Goal: Task Accomplishment & Management: Complete application form

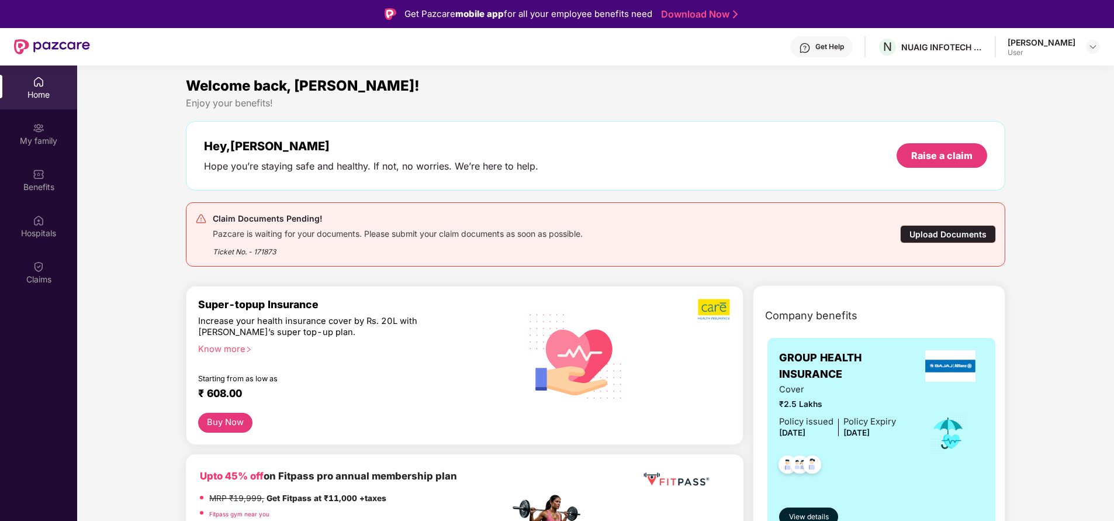
click at [917, 233] on div "Upload Documents" at bounding box center [948, 234] width 96 height 18
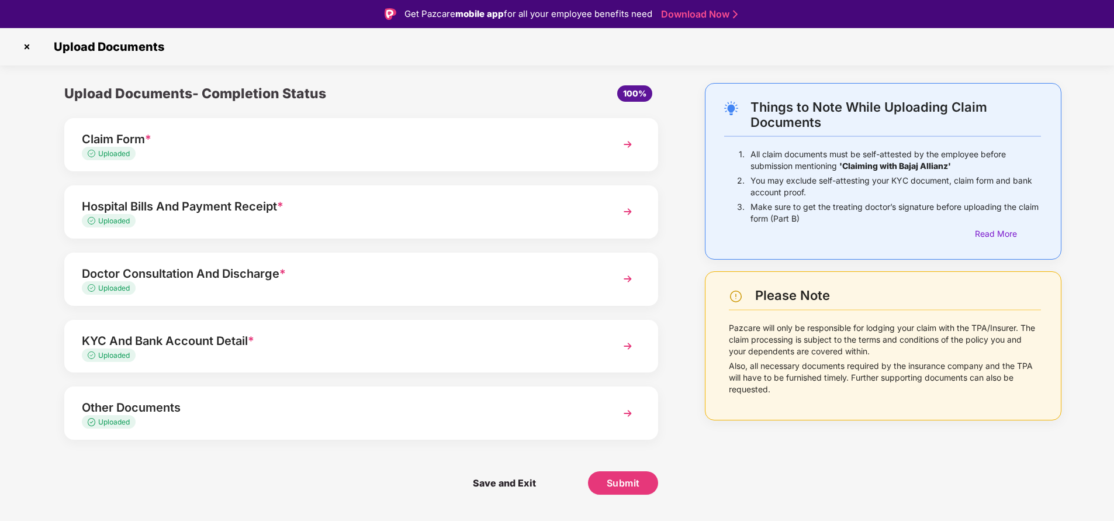
click at [642, 129] on div "Claim Form * Uploaded" at bounding box center [361, 144] width 594 height 53
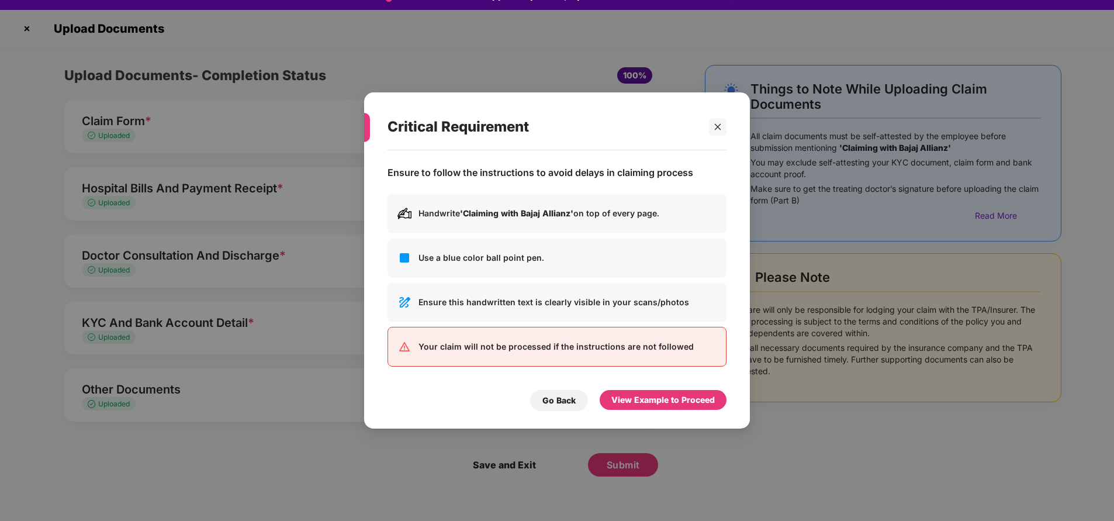
scroll to position [28, 0]
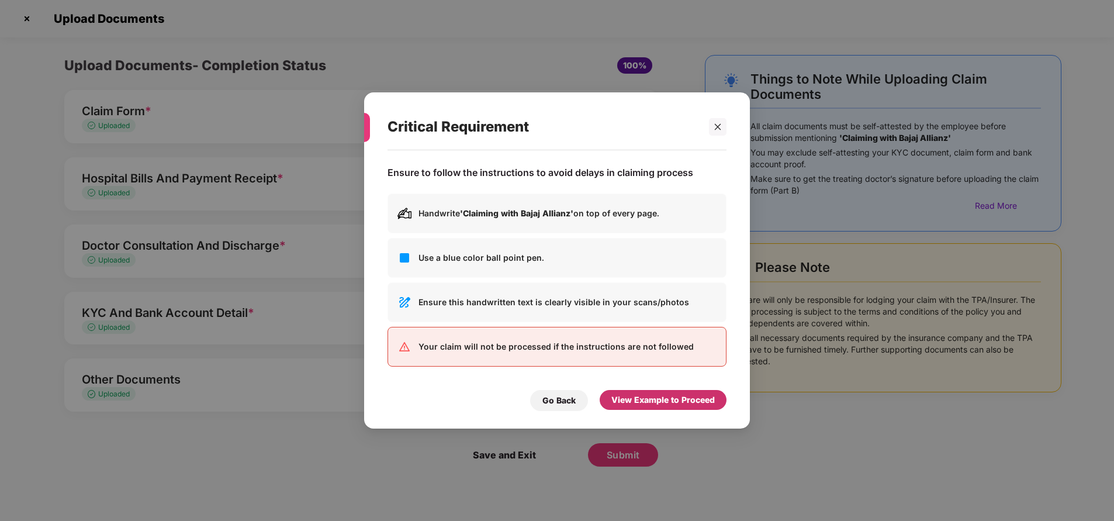
click at [660, 402] on div "View Example to Proceed" at bounding box center [662, 399] width 103 height 13
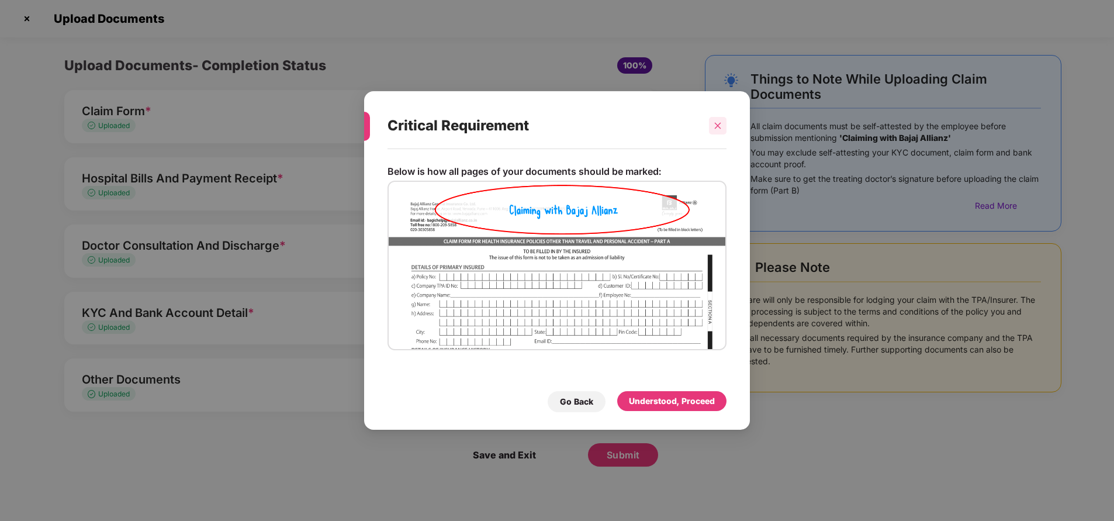
click at [718, 127] on icon "close" at bounding box center [717, 126] width 8 height 8
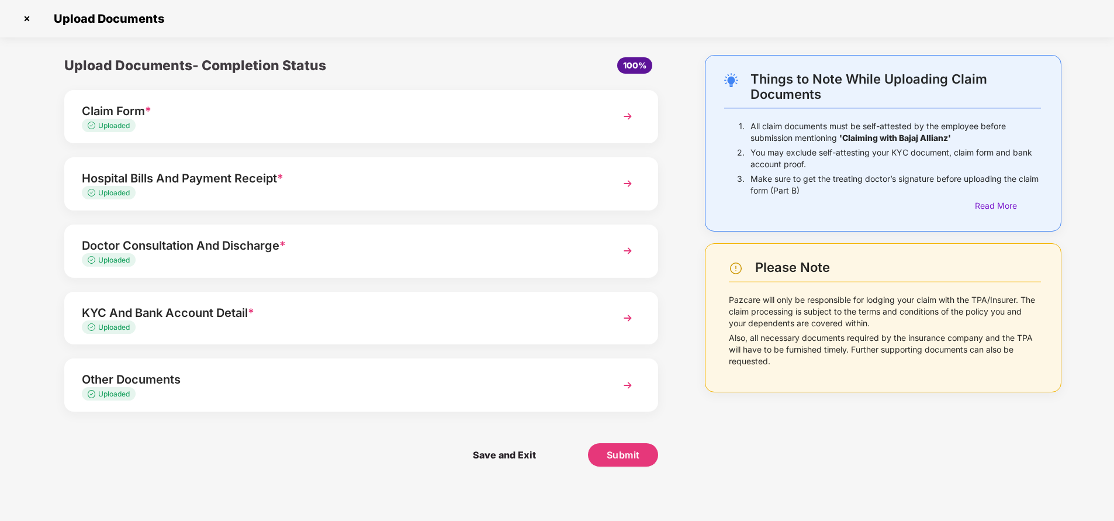
click at [643, 118] on div "Claim Form * Uploaded" at bounding box center [361, 116] width 594 height 53
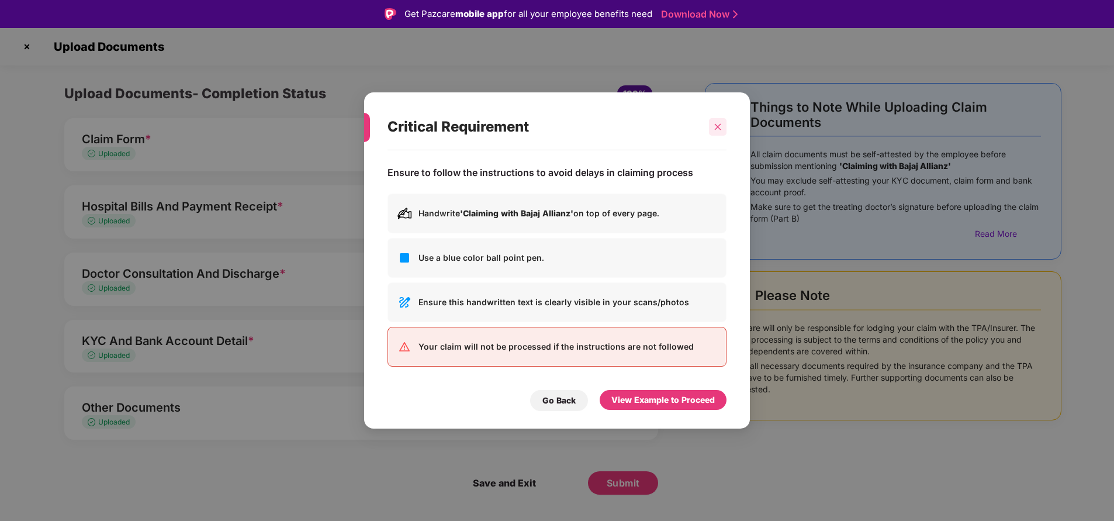
click at [719, 125] on icon "close" at bounding box center [718, 126] width 6 height 6
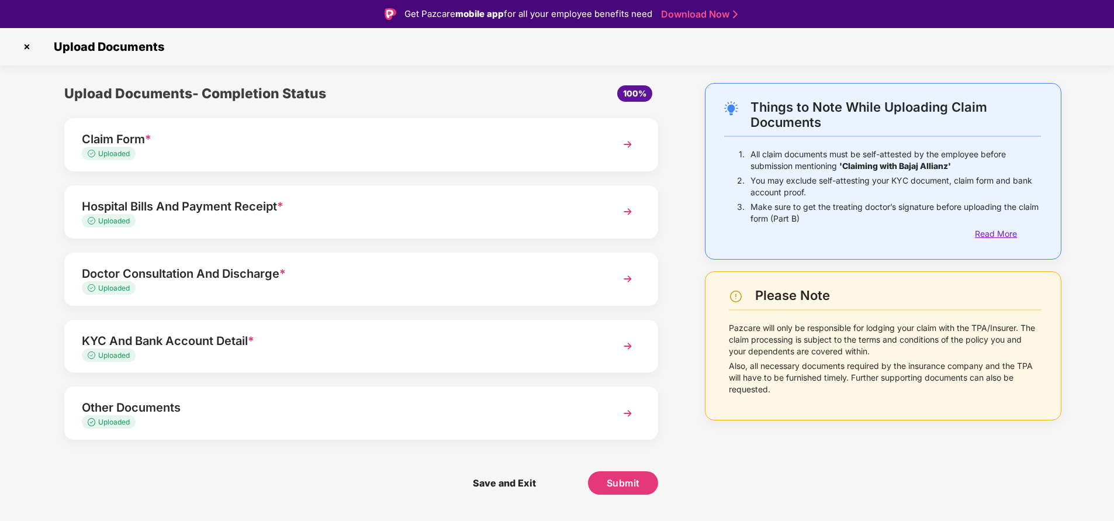
click at [992, 233] on div "Read More" at bounding box center [1008, 233] width 66 height 13
